Goal: Task Accomplishment & Management: Use online tool/utility

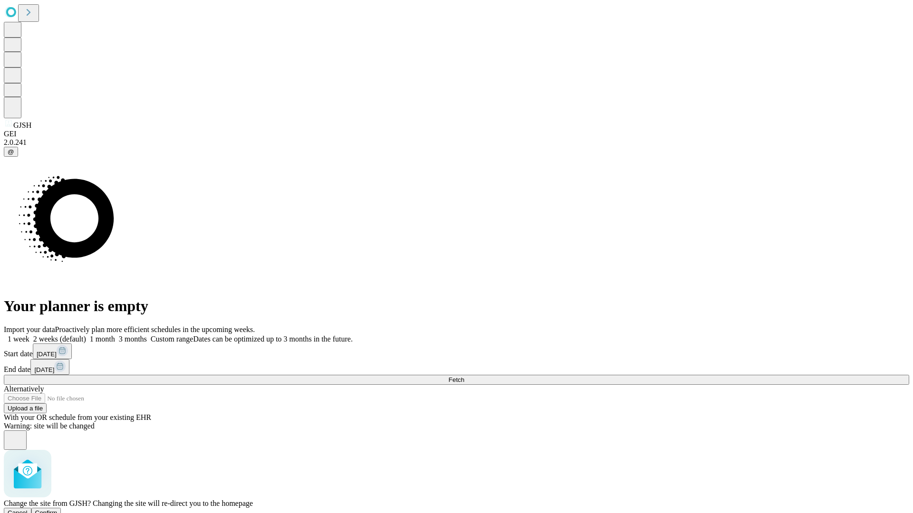
click at [58, 510] on span "Confirm" at bounding box center [46, 513] width 22 height 7
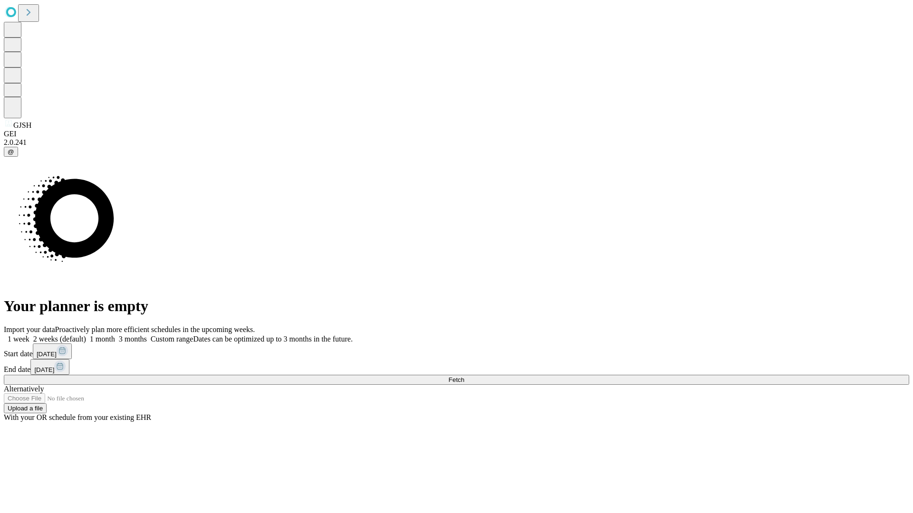
click at [86, 335] on label "2 weeks (default)" at bounding box center [57, 339] width 57 height 8
click at [464, 376] on span "Fetch" at bounding box center [456, 379] width 16 height 7
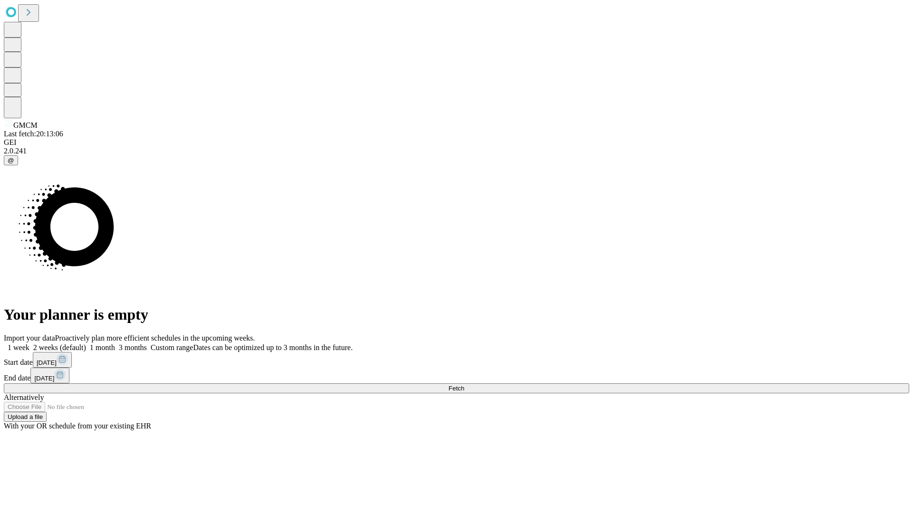
click at [86, 344] on label "2 weeks (default)" at bounding box center [57, 348] width 57 height 8
click at [464, 385] on span "Fetch" at bounding box center [456, 388] width 16 height 7
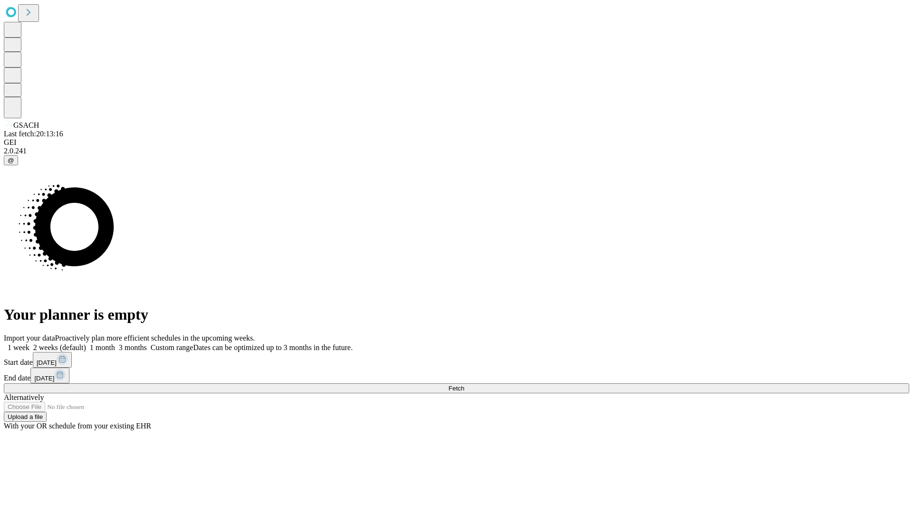
click at [464, 385] on span "Fetch" at bounding box center [456, 388] width 16 height 7
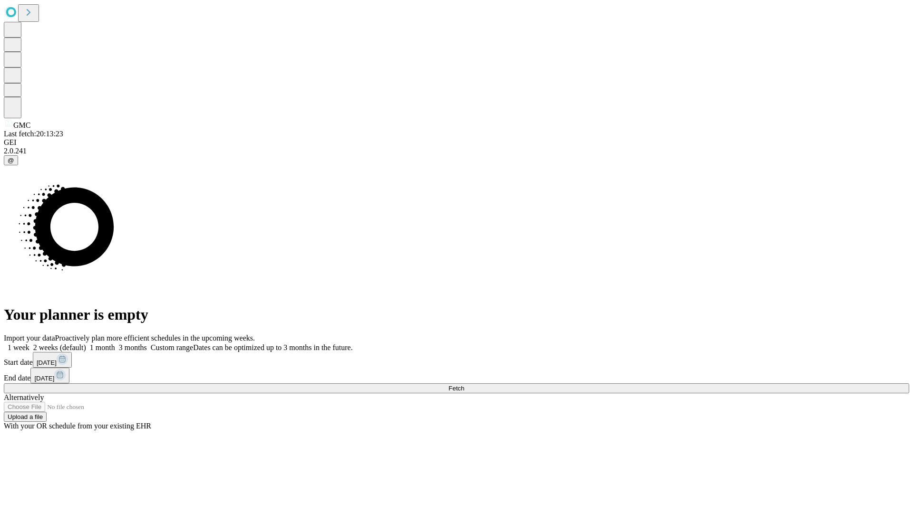
click at [464, 385] on span "Fetch" at bounding box center [456, 388] width 16 height 7
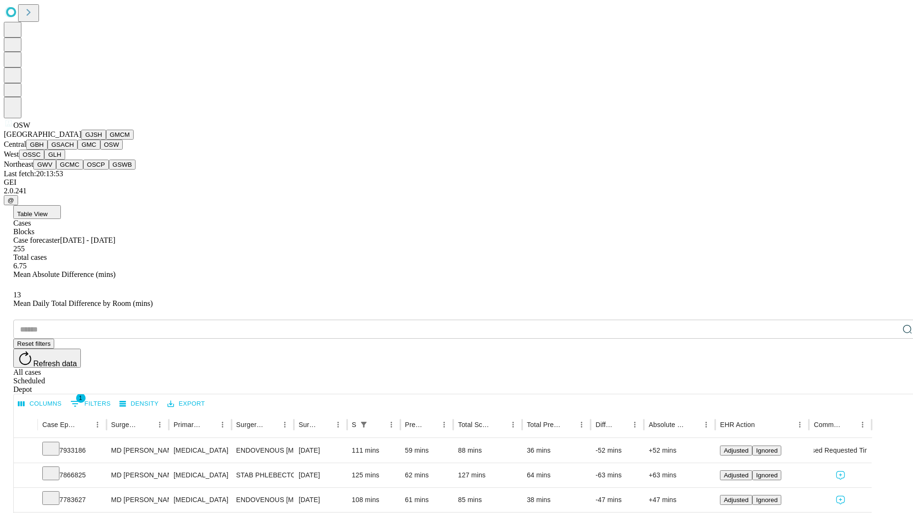
click at [45, 160] on button "OSSC" at bounding box center [32, 155] width 26 height 10
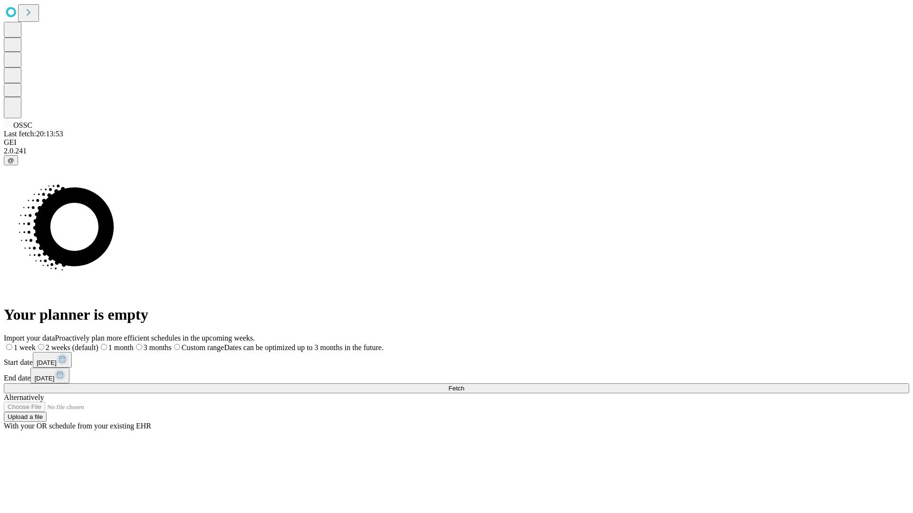
click at [98, 344] on label "2 weeks (default)" at bounding box center [67, 348] width 63 height 8
click at [464, 385] on span "Fetch" at bounding box center [456, 388] width 16 height 7
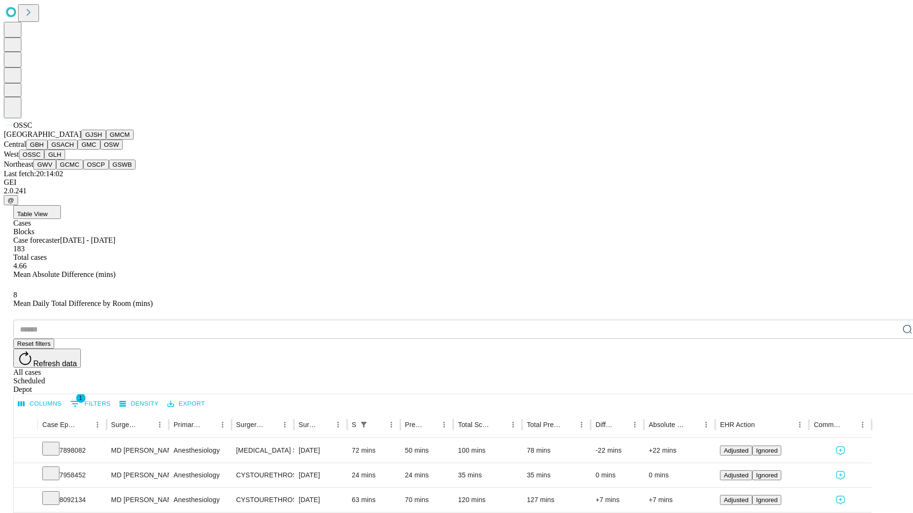
click at [65, 160] on button "GLH" at bounding box center [54, 155] width 20 height 10
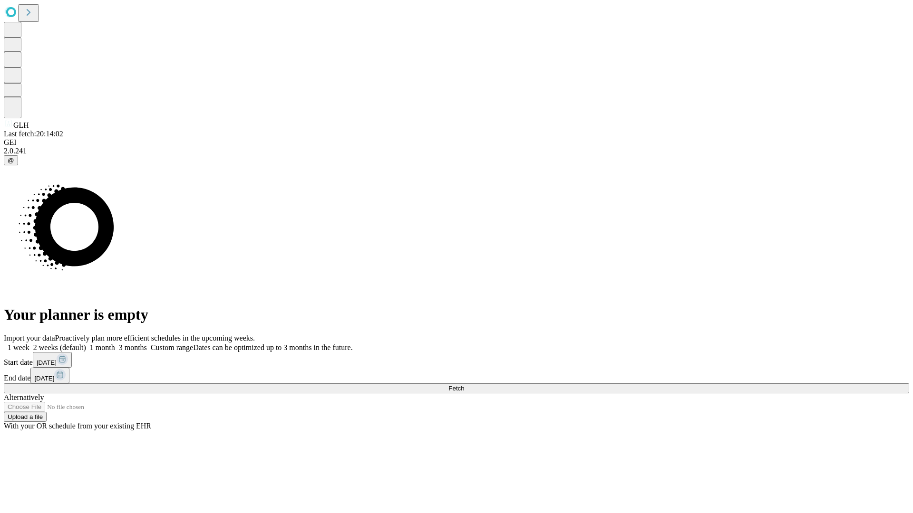
click at [86, 344] on label "2 weeks (default)" at bounding box center [57, 348] width 57 height 8
click at [464, 385] on span "Fetch" at bounding box center [456, 388] width 16 height 7
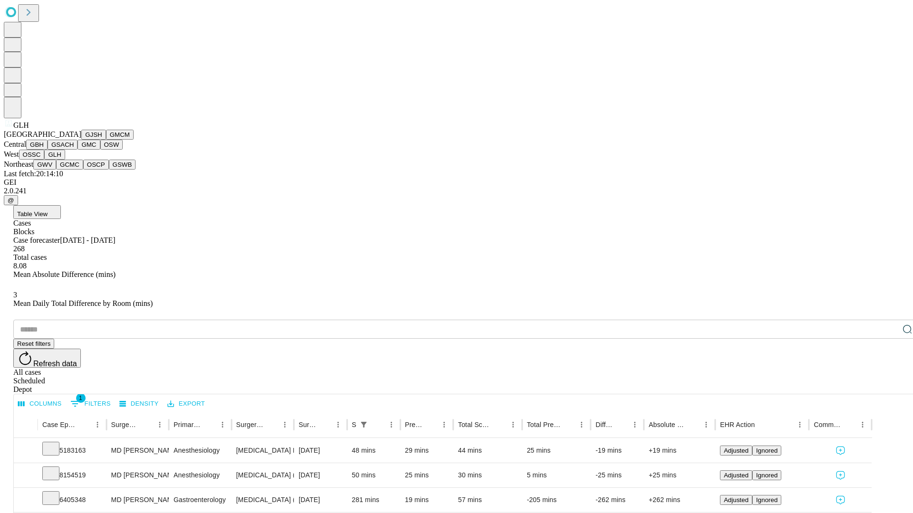
click at [56, 170] on button "GWV" at bounding box center [44, 165] width 23 height 10
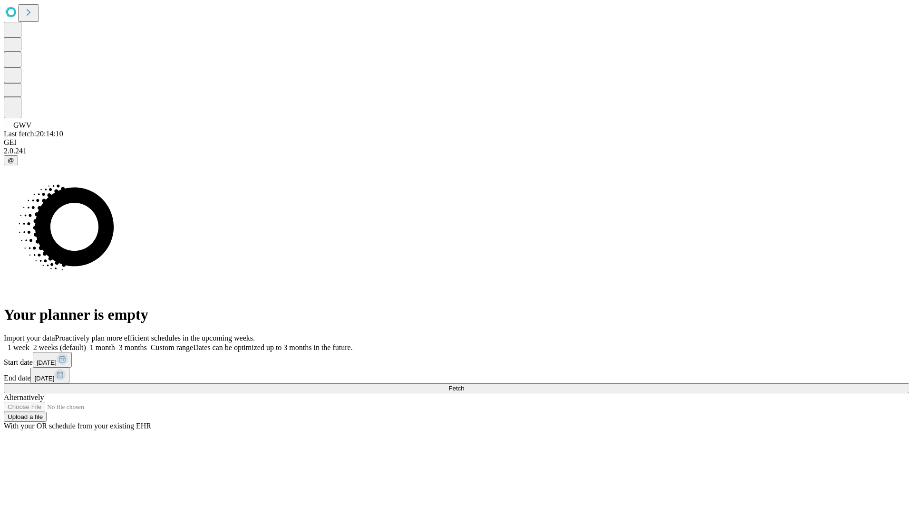
click at [86, 344] on label "2 weeks (default)" at bounding box center [57, 348] width 57 height 8
click at [464, 385] on span "Fetch" at bounding box center [456, 388] width 16 height 7
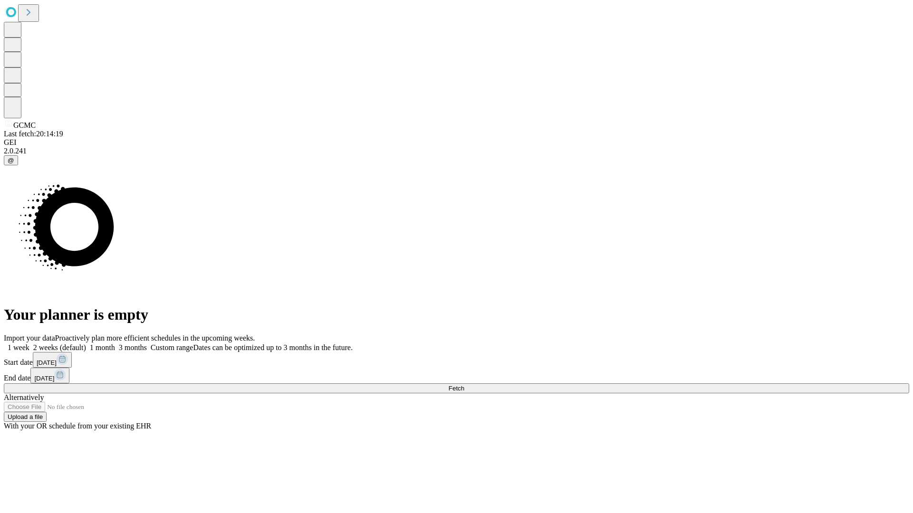
click at [86, 344] on label "2 weeks (default)" at bounding box center [57, 348] width 57 height 8
click at [464, 385] on span "Fetch" at bounding box center [456, 388] width 16 height 7
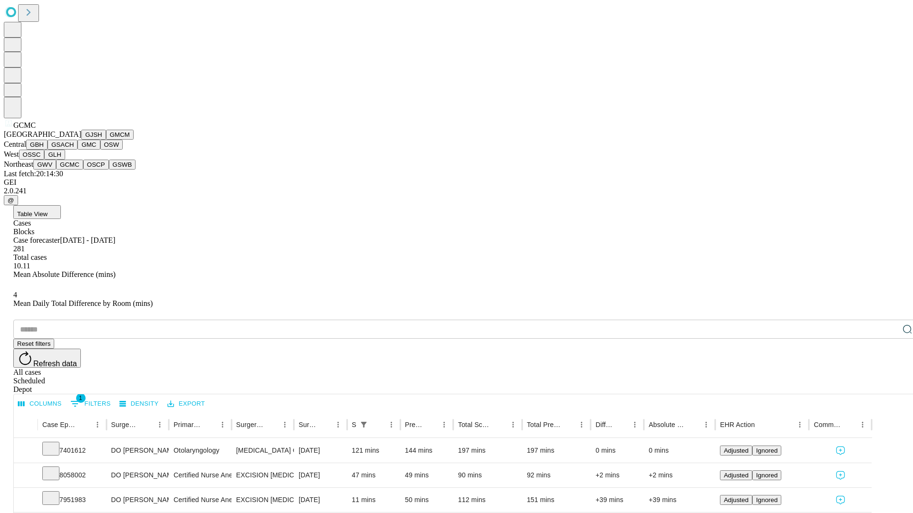
click at [83, 170] on button "OSCP" at bounding box center [96, 165] width 26 height 10
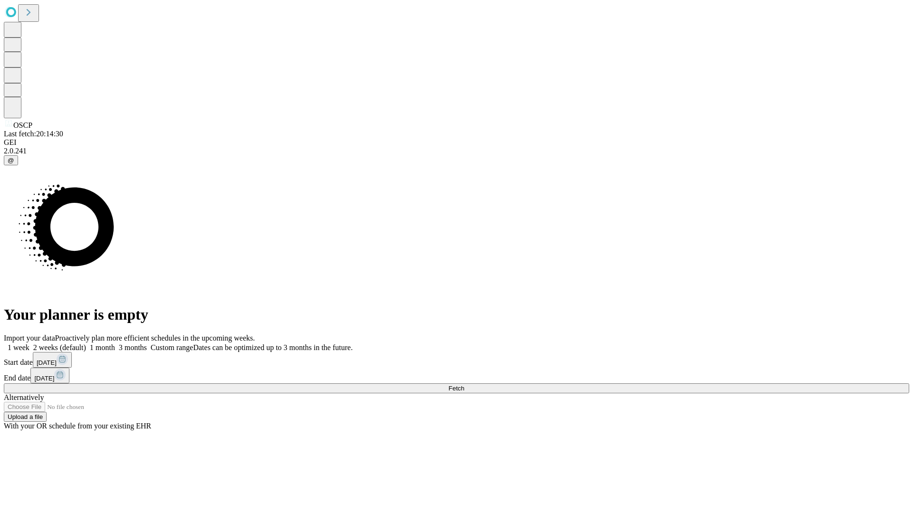
click at [86, 344] on label "2 weeks (default)" at bounding box center [57, 348] width 57 height 8
click at [464, 385] on span "Fetch" at bounding box center [456, 388] width 16 height 7
